Goal: Consume media (video, audio)

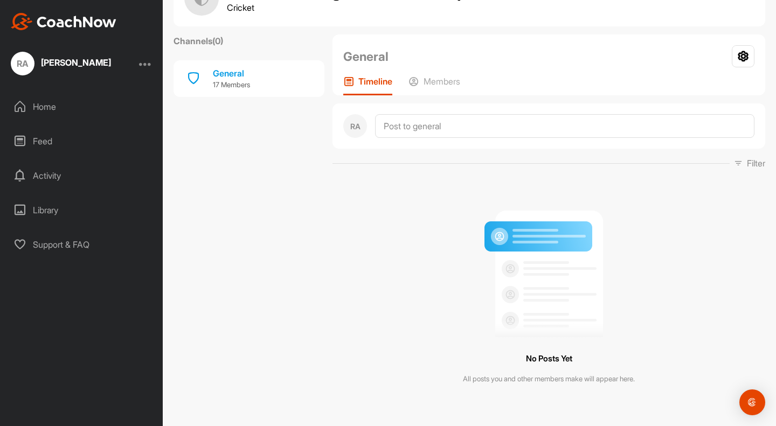
click at [50, 211] on div "Library" at bounding box center [82, 210] width 152 height 27
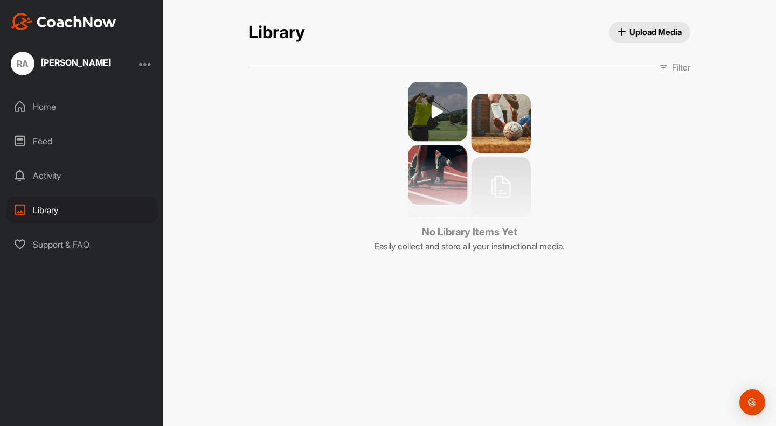
click at [62, 143] on div "Feed" at bounding box center [82, 141] width 152 height 27
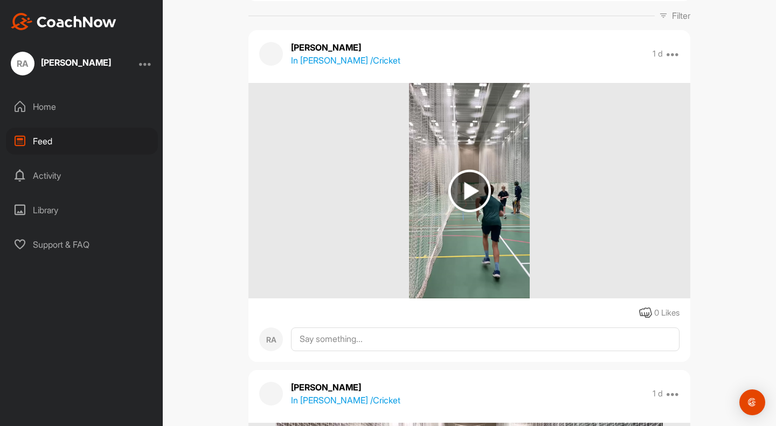
scroll to position [108, 0]
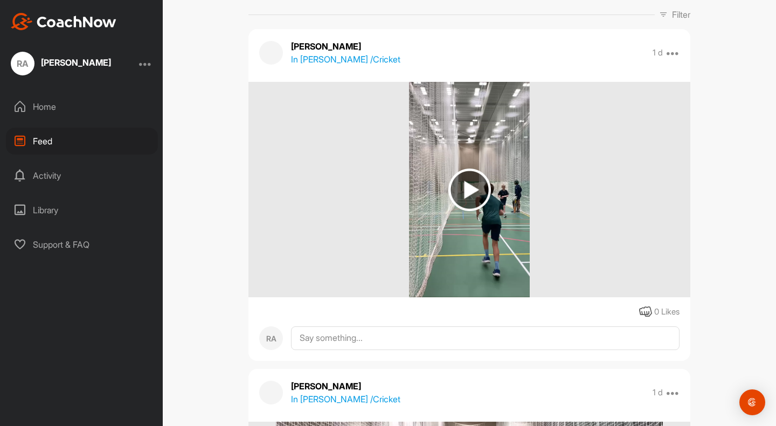
click at [475, 196] on img at bounding box center [469, 190] width 43 height 43
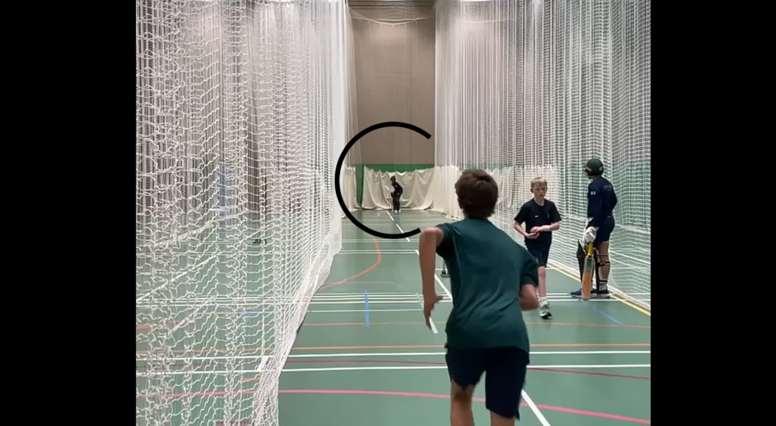
scroll to position [480, 0]
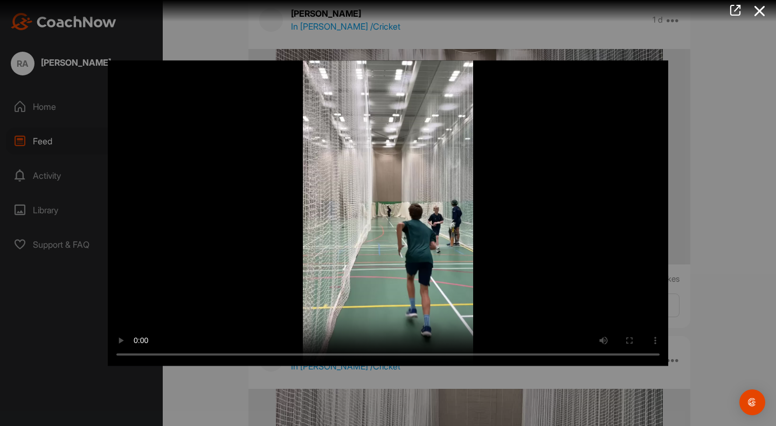
click at [707, 198] on div at bounding box center [388, 213] width 776 height 426
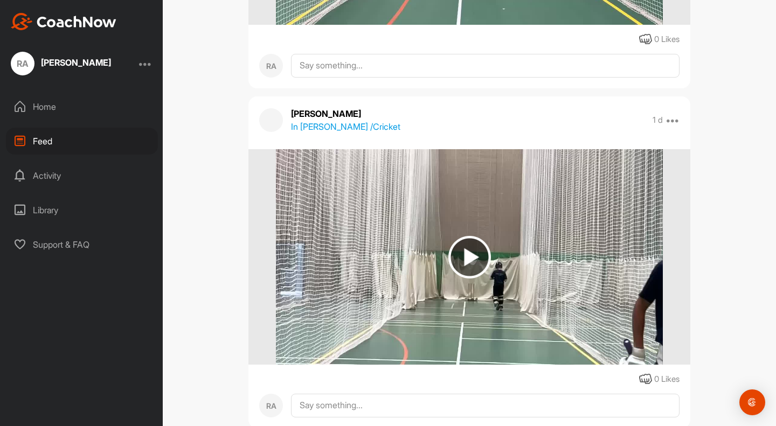
scroll to position [732, 0]
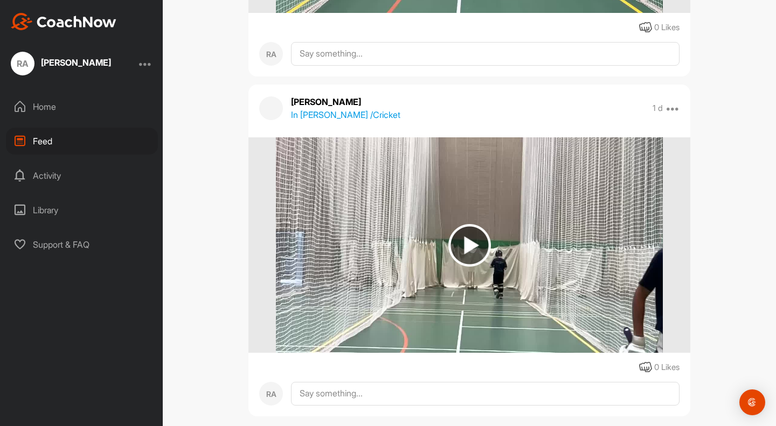
click at [463, 235] on img at bounding box center [469, 245] width 43 height 43
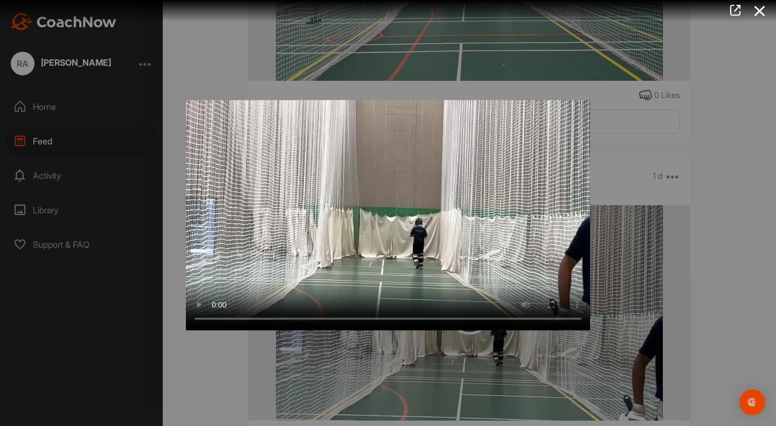
scroll to position [755, 0]
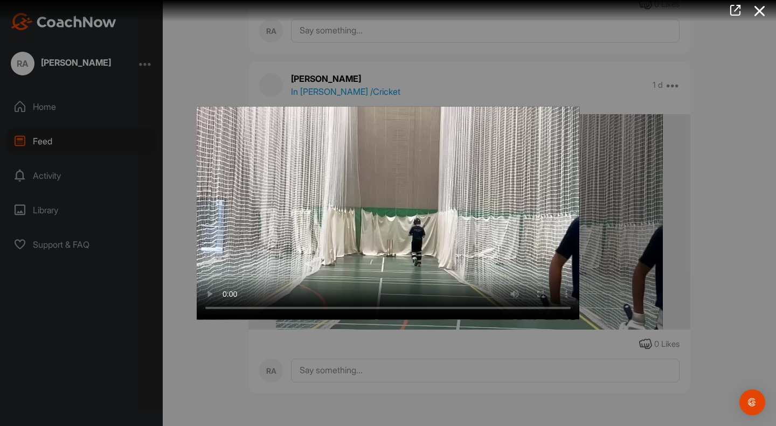
click at [627, 154] on div at bounding box center [388, 213] width 776 height 426
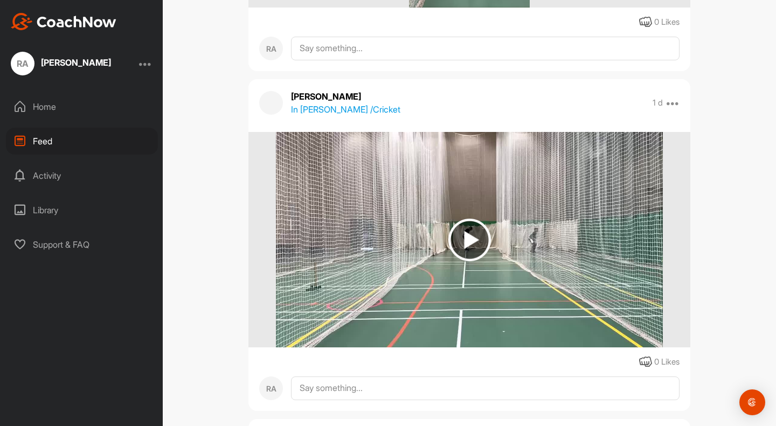
scroll to position [403, 0]
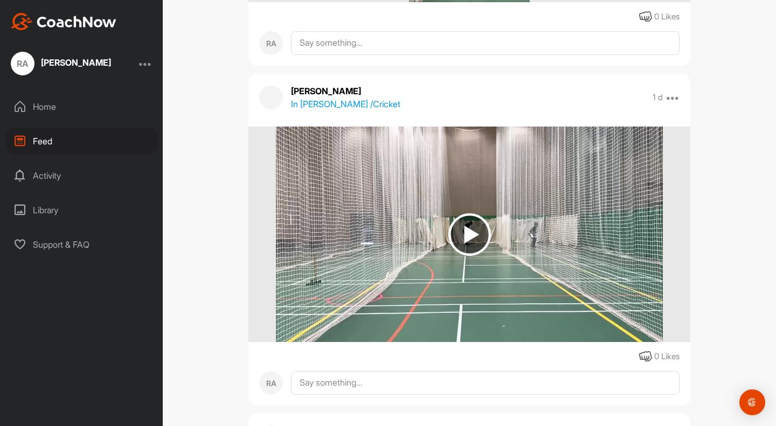
click at [458, 213] on img at bounding box center [469, 234] width 43 height 43
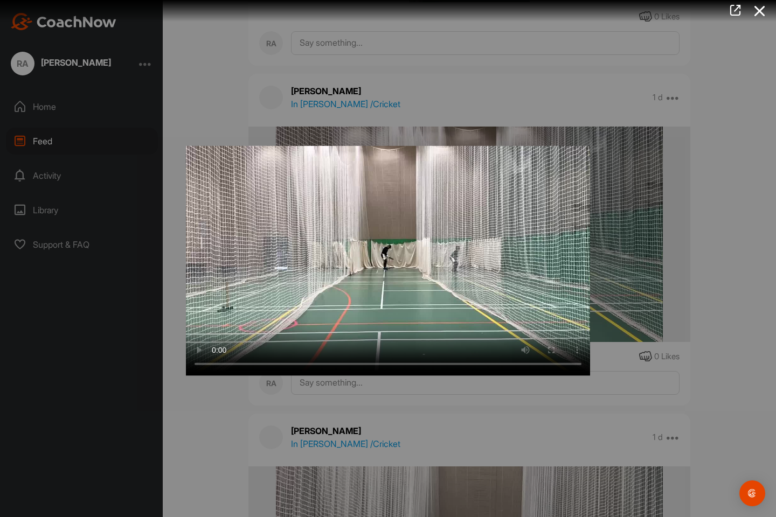
click at [403, 196] on video "Video Player" at bounding box center [388, 258] width 404 height 235
